Goal: Download file/media

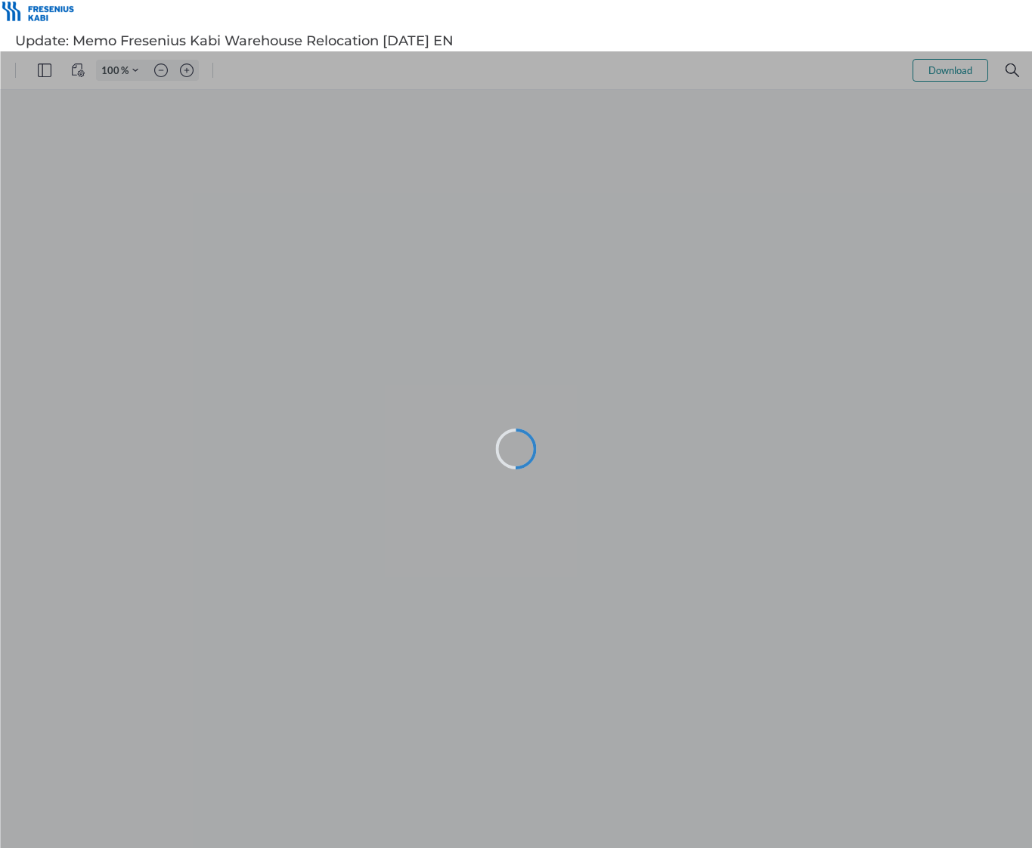
type input "123"
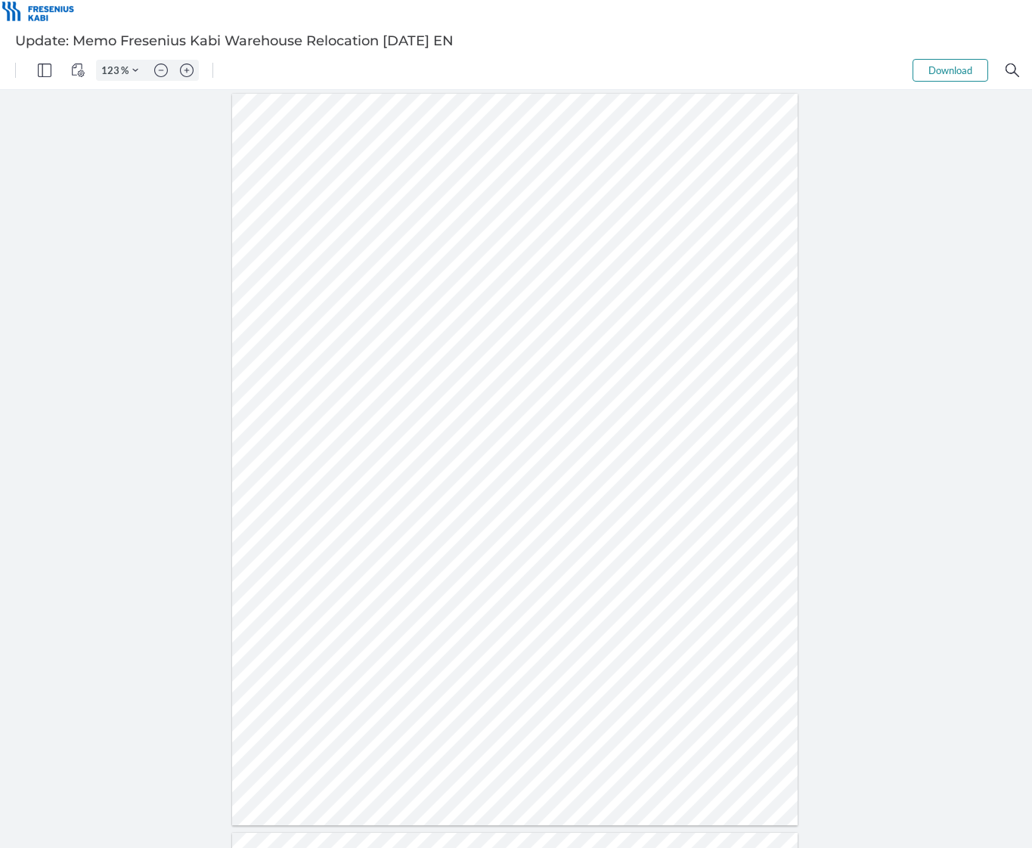
click at [253, 352] on div at bounding box center [515, 460] width 566 height 732
drag, startPoint x: 403, startPoint y: 503, endPoint x: 523, endPoint y: 518, distance: 121.2
click at [519, 517] on div at bounding box center [515, 460] width 566 height 732
drag, startPoint x: 525, startPoint y: 519, endPoint x: 527, endPoint y: 528, distance: 10.1
click at [526, 528] on div at bounding box center [515, 460] width 566 height 732
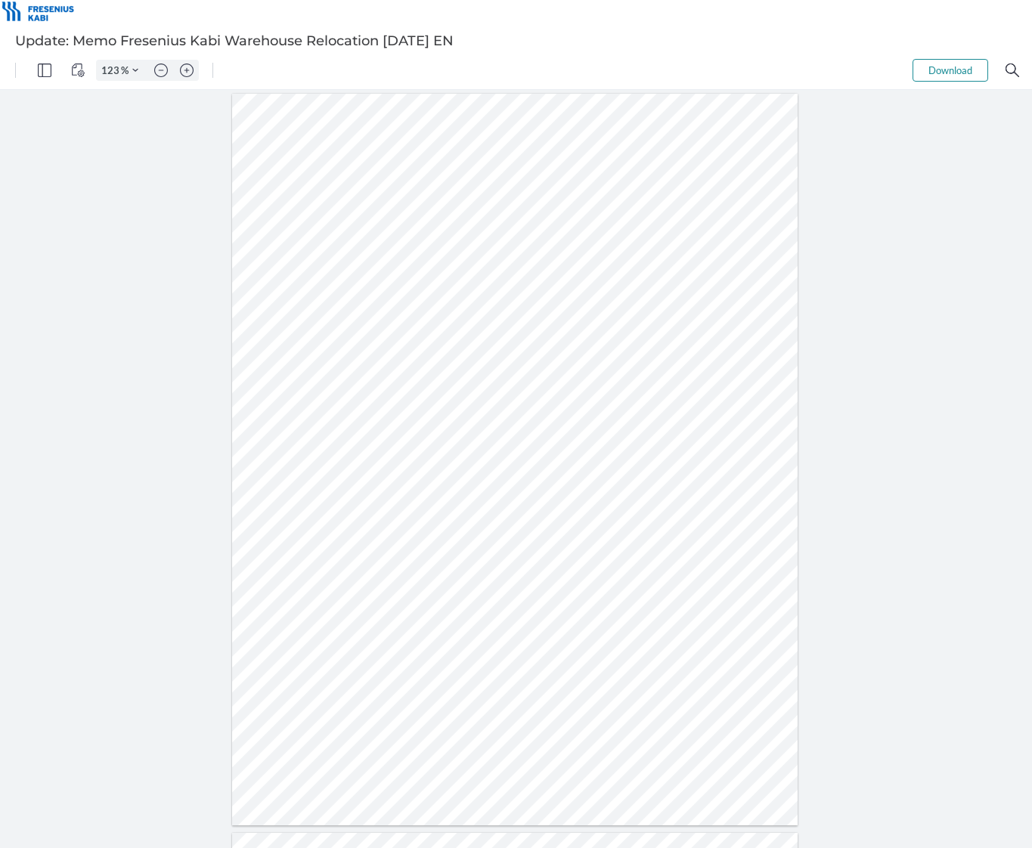
drag, startPoint x: 408, startPoint y: 535, endPoint x: 508, endPoint y: 540, distance: 100.7
click at [508, 540] on div at bounding box center [515, 460] width 566 height 732
click at [510, 538] on div at bounding box center [515, 460] width 566 height 732
click at [63, 374] on div at bounding box center [516, 469] width 1032 height 758
click at [12, 292] on div at bounding box center [516, 469] width 1032 height 758
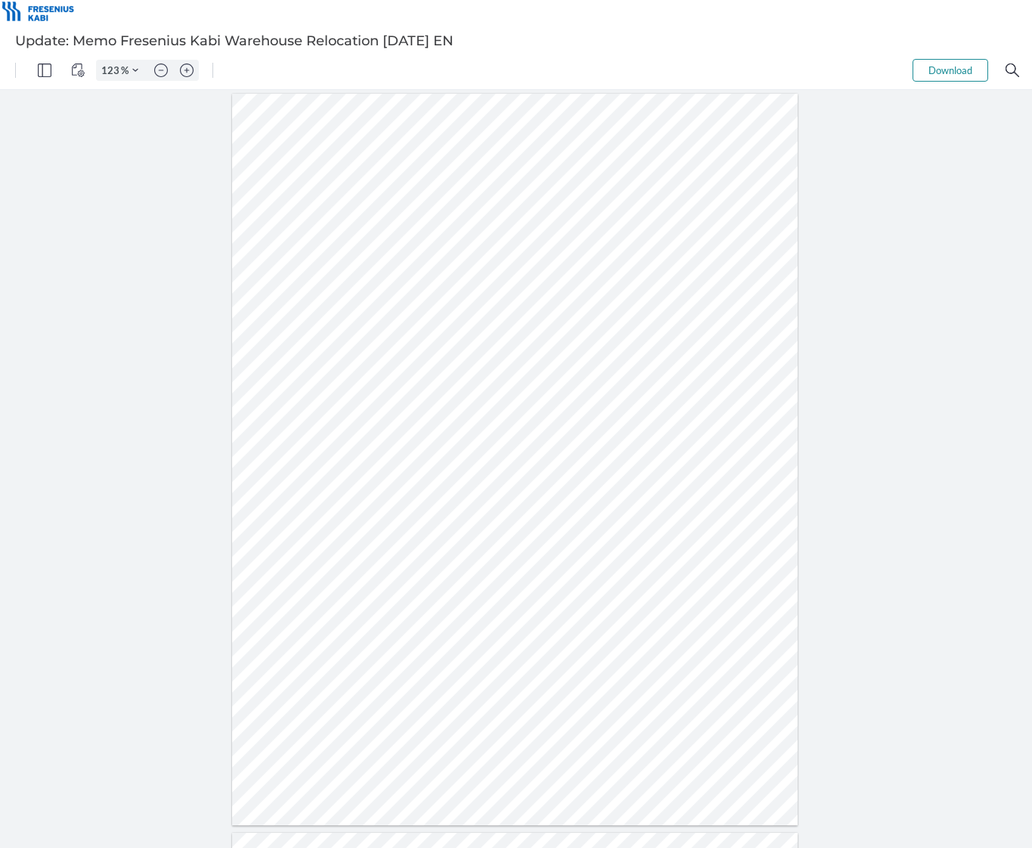
click at [477, 76] on div at bounding box center [568, 70] width 687 height 38
click at [960, 70] on button "Download" at bounding box center [951, 70] width 76 height 23
click at [951, 73] on button "Download" at bounding box center [951, 70] width 76 height 23
click at [495, 51] on html "123 % Download .cls-1{fill:#abb0c4;} icon - tools - more .cls-1{fill:#abb0c4;} …" at bounding box center [516, 449] width 1032 height 797
click at [679, 406] on div at bounding box center [515, 460] width 566 height 732
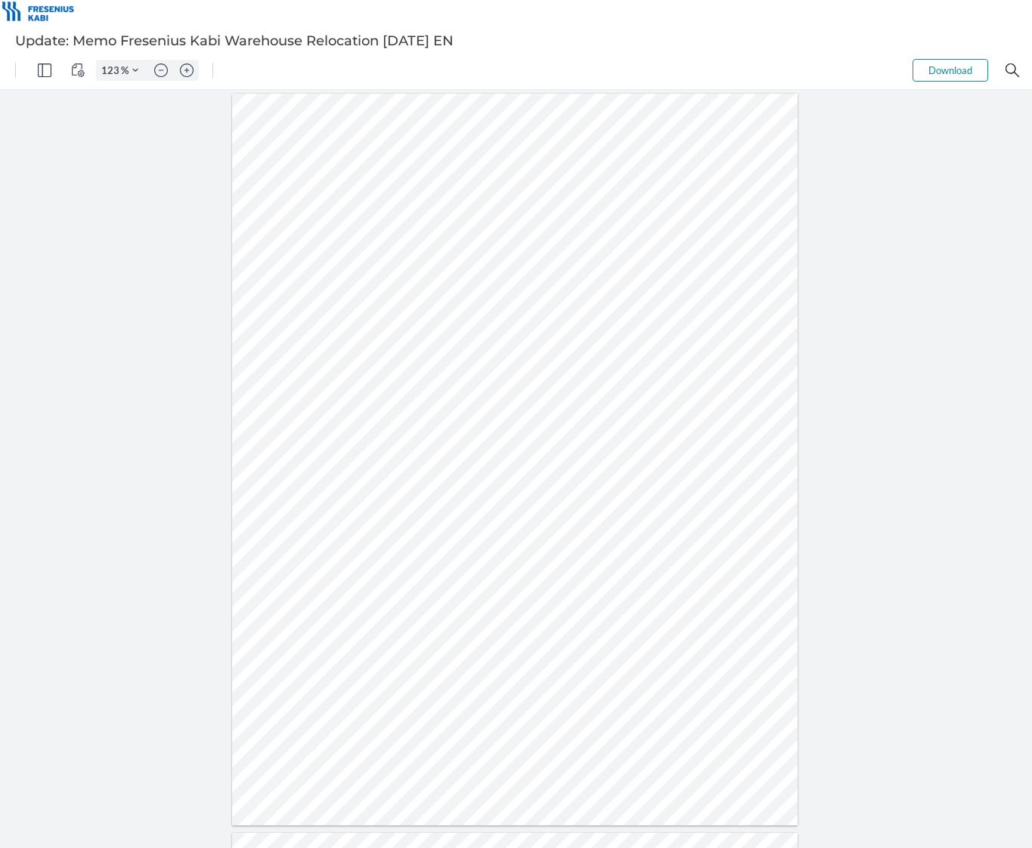
click at [333, 186] on div at bounding box center [515, 460] width 566 height 732
drag, startPoint x: 445, startPoint y: 191, endPoint x: 473, endPoint y: 194, distance: 27.4
click at [445, 191] on div at bounding box center [515, 460] width 566 height 732
